Goal: Browse casually

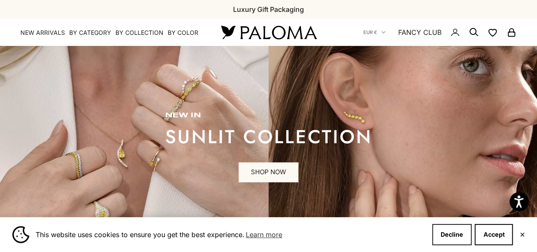
click at [445, 232] on button "Decline" at bounding box center [451, 234] width 39 height 21
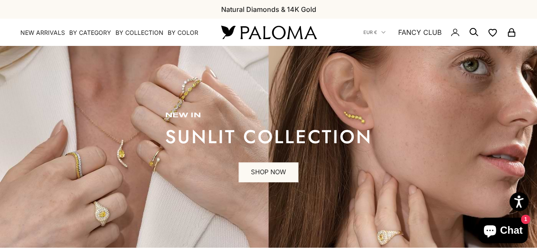
click at [261, 167] on link "SHOP NOW" at bounding box center [268, 172] width 60 height 20
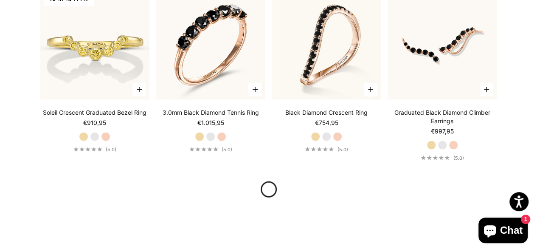
scroll to position [815, 0]
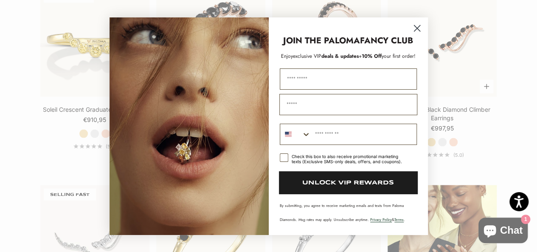
click at [413, 26] on circle "Close dialog" at bounding box center [416, 28] width 14 height 14
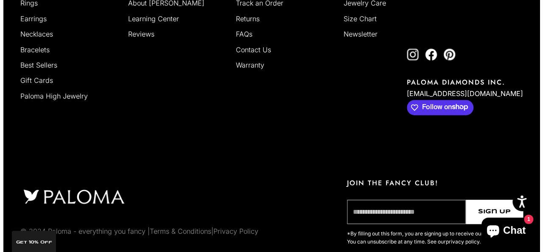
scroll to position [1608, 0]
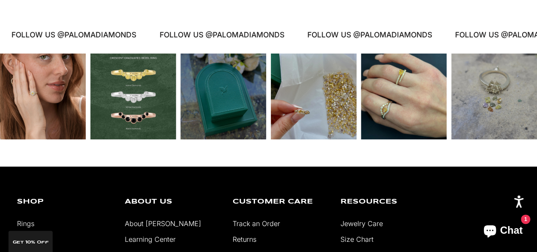
click at [406, 84] on div "Instagram post opens in a popup" at bounding box center [404, 96] width 86 height 86
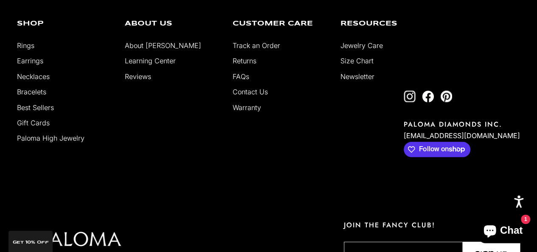
scroll to position [1313, 0]
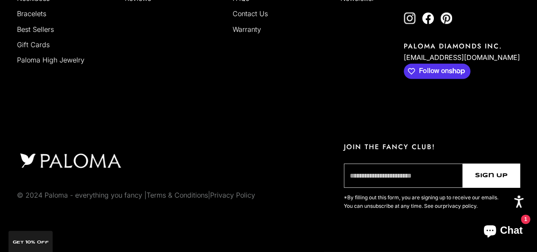
click at [31, 25] on link "Best Sellers" at bounding box center [35, 29] width 37 height 8
click at [31, 28] on link "Best Sellers" at bounding box center [35, 29] width 37 height 8
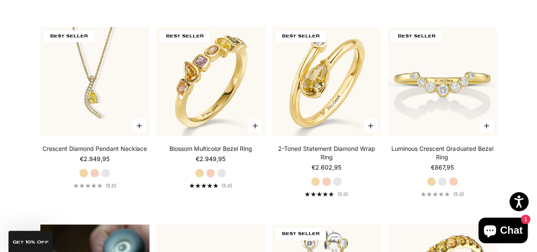
scroll to position [46, 0]
